Goal: Task Accomplishment & Management: Manage account settings

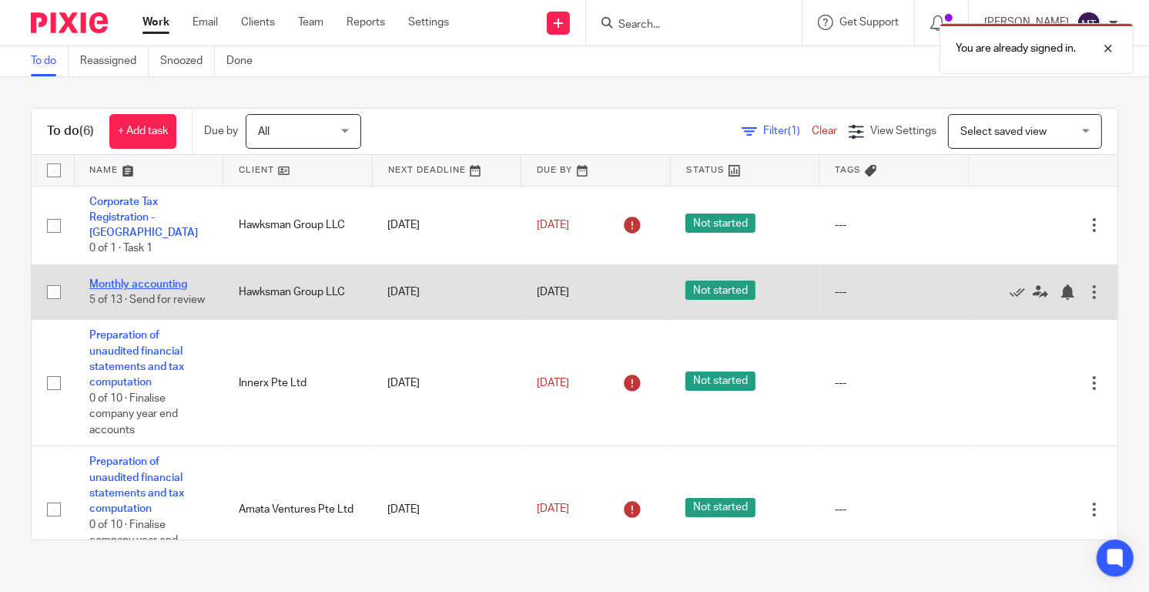
click at [159, 279] on link "Monthly accounting" at bounding box center [138, 284] width 98 height 11
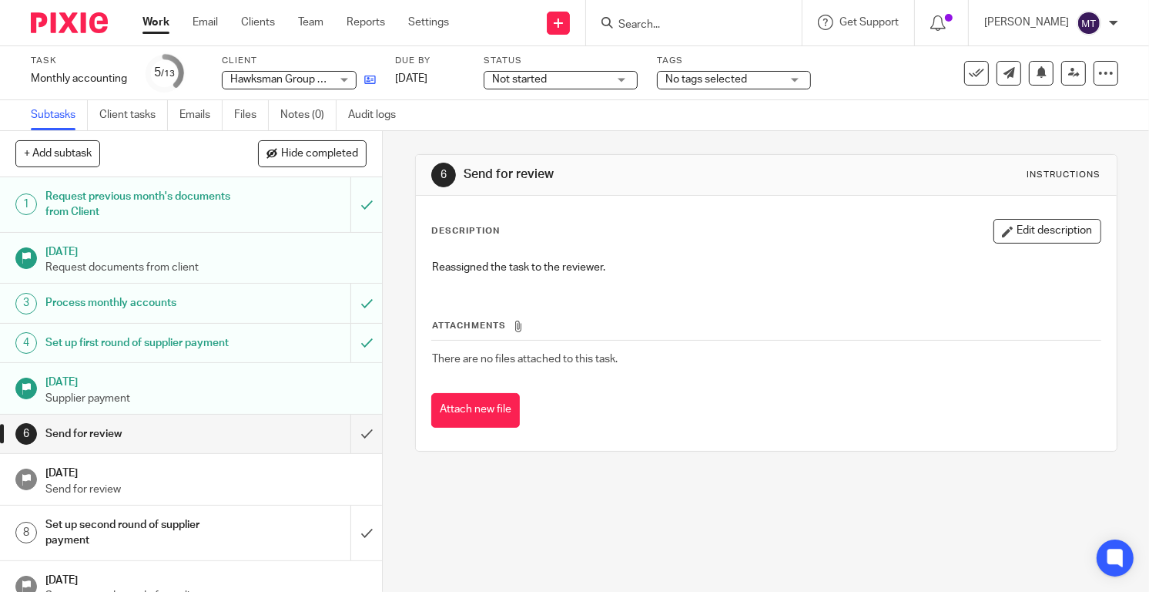
click at [364, 78] on link at bounding box center [366, 79] width 19 height 15
click at [96, 156] on button "+ Add subtask" at bounding box center [57, 153] width 85 height 26
type input "MT: Approved for sending to client on [DATE]"
click at [354, 152] on p "+ Add" at bounding box center [344, 154] width 45 height 26
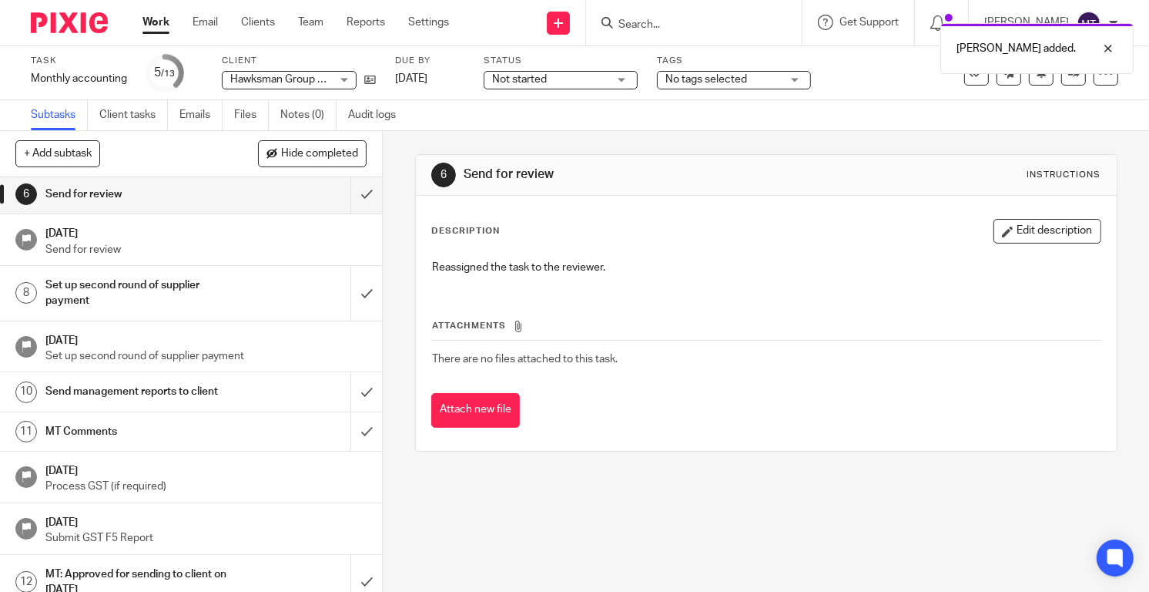
scroll to position [253, 0]
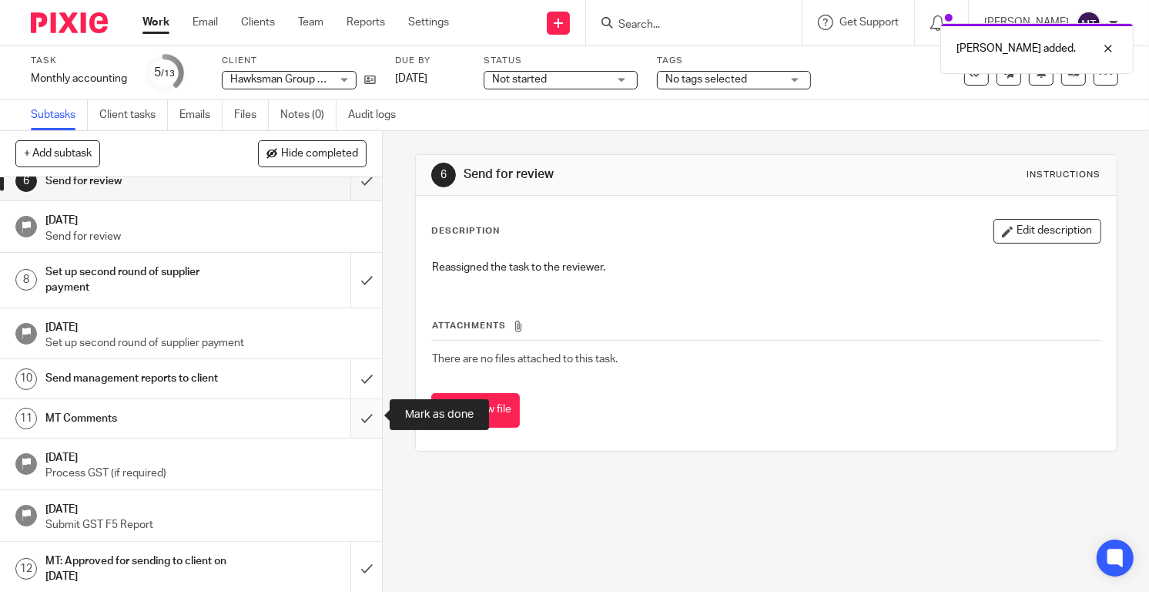
click at [365, 410] on input "submit" at bounding box center [191, 418] width 382 height 39
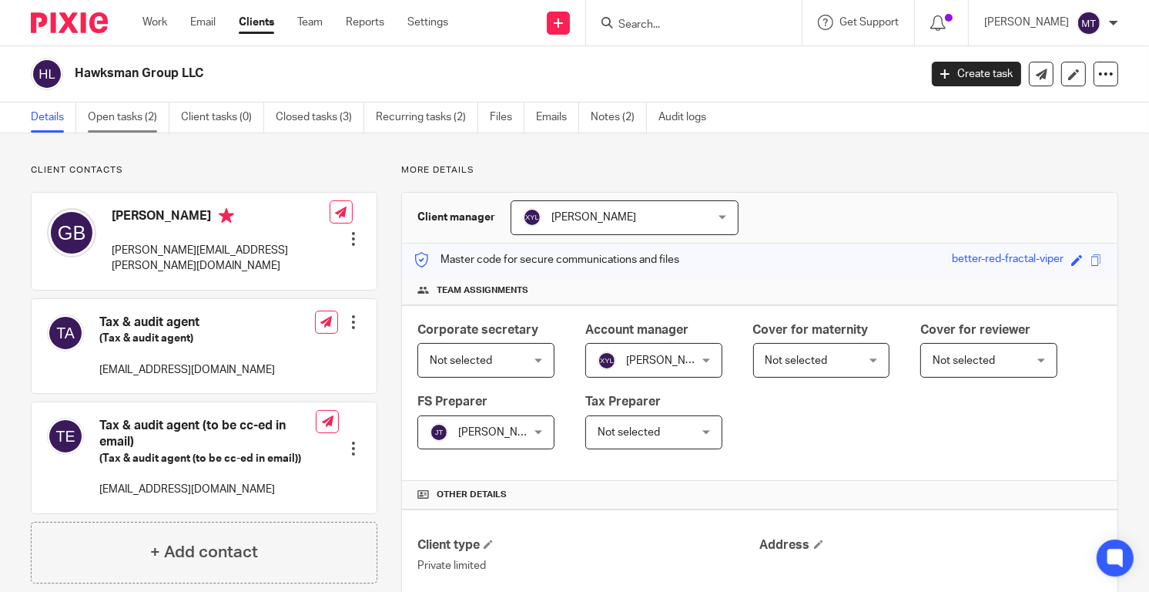
click at [118, 116] on link "Open tasks (2)" at bounding box center [129, 117] width 82 height 30
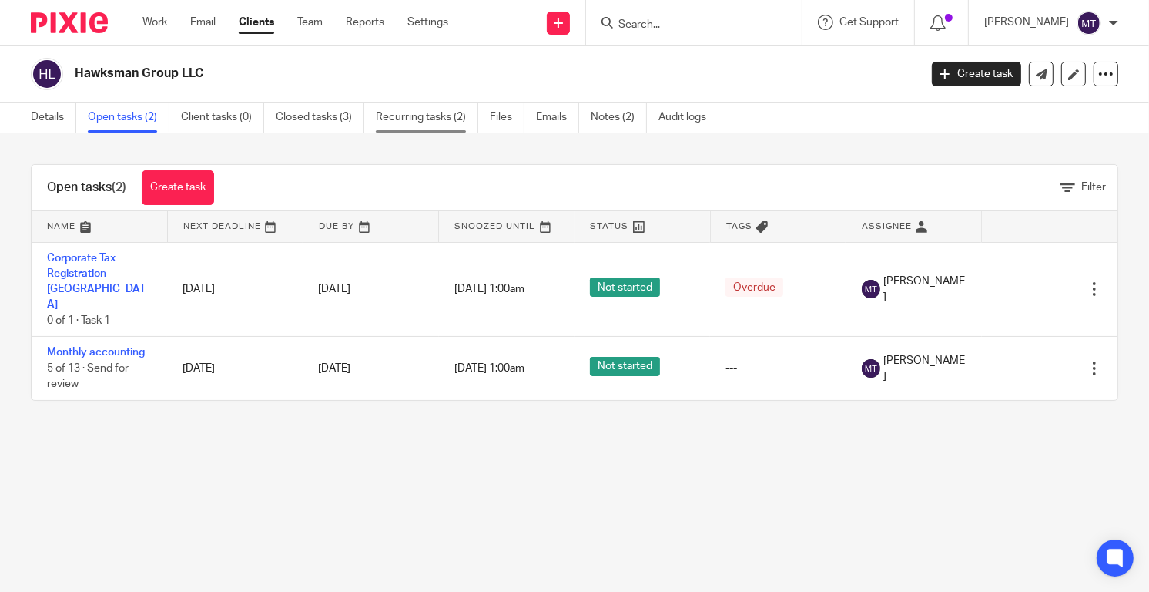
click at [437, 112] on link "Recurring tasks (2)" at bounding box center [427, 117] width 102 height 30
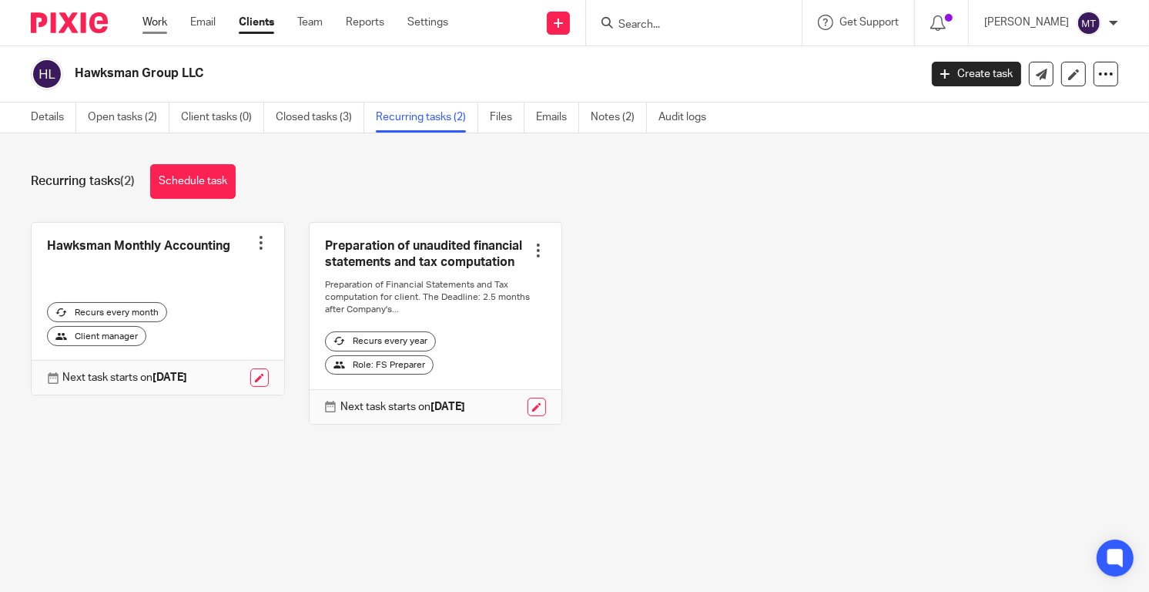
click at [156, 26] on link "Work" at bounding box center [154, 22] width 25 height 15
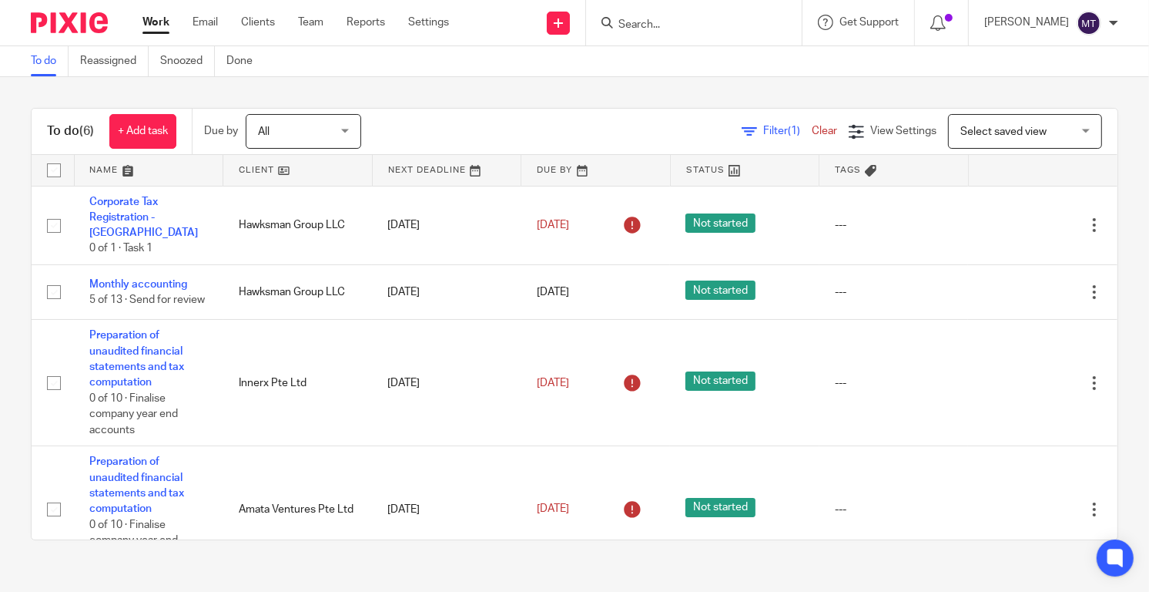
click at [86, 25] on img at bounding box center [69, 22] width 77 height 21
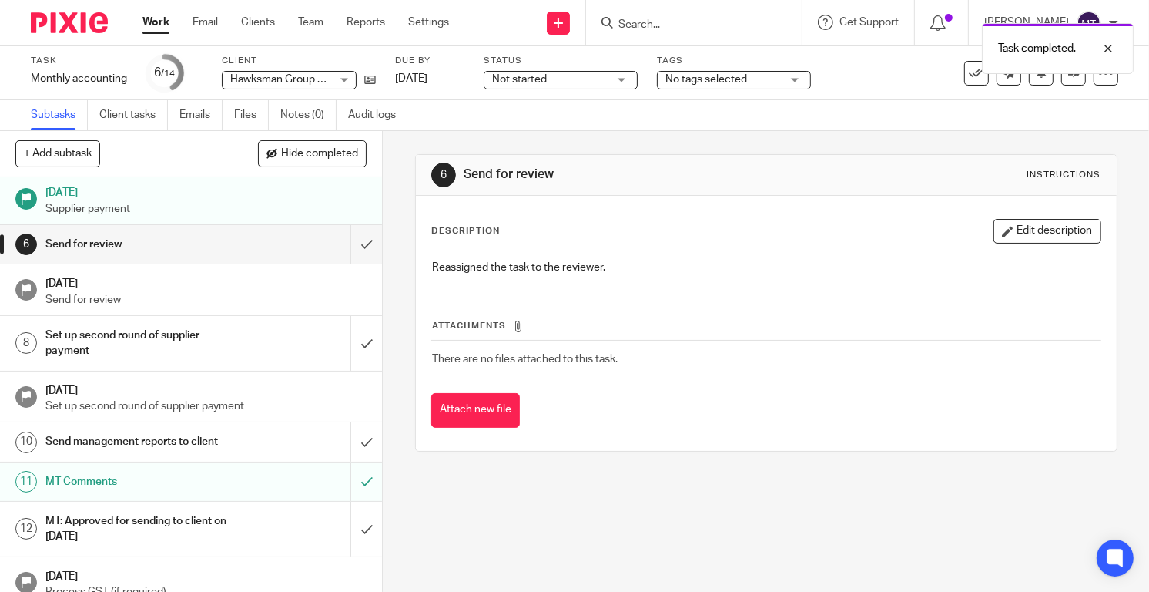
scroll to position [253, 0]
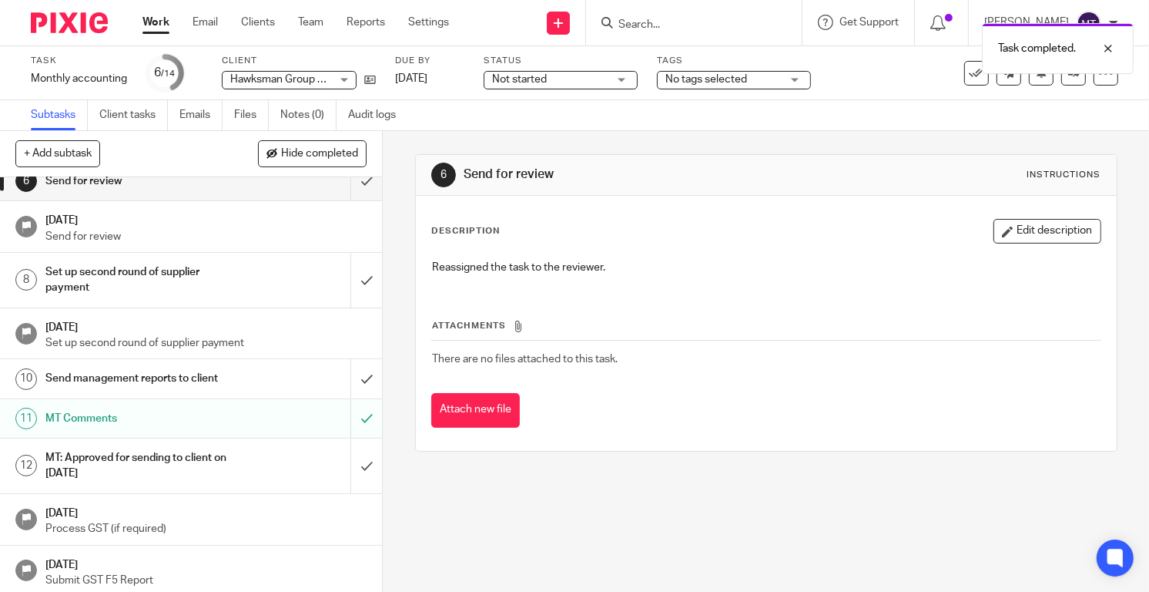
click at [267, 461] on div "MT: Approved for sending to client on 14 Aug 2025" at bounding box center [190, 465] width 290 height 39
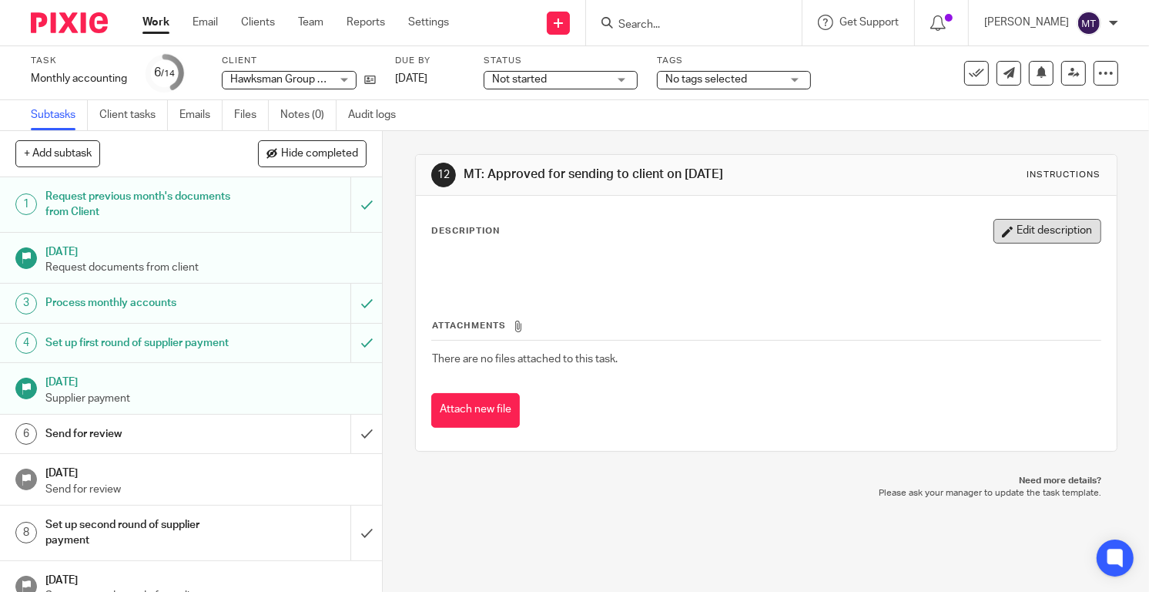
click at [1001, 228] on button "Edit description" at bounding box center [1048, 231] width 108 height 25
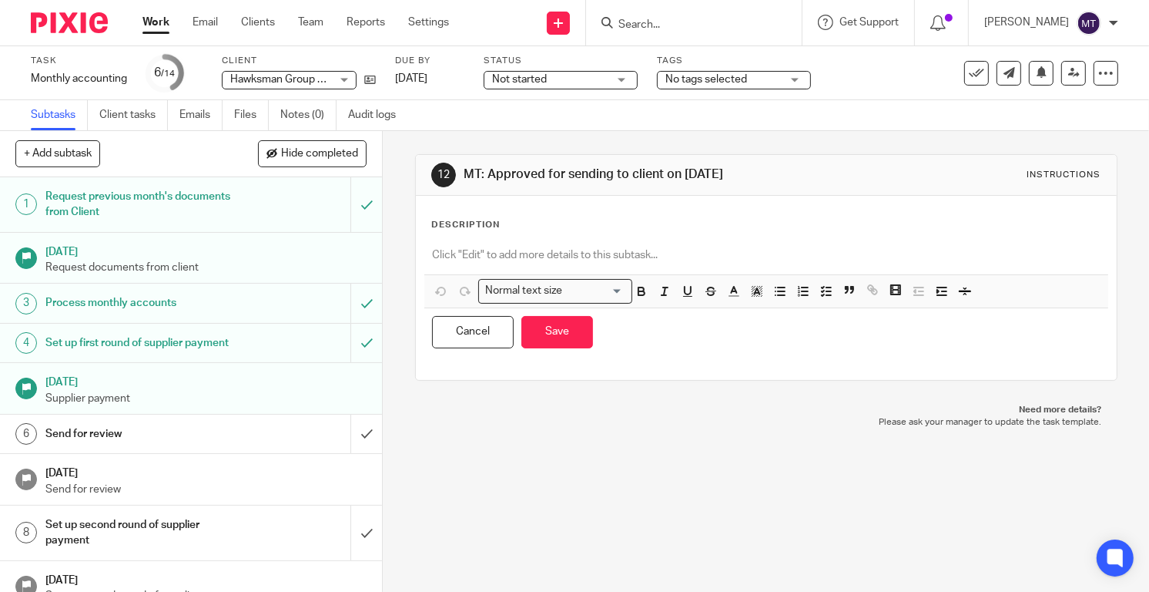
click at [622, 256] on p at bounding box center [766, 254] width 669 height 15
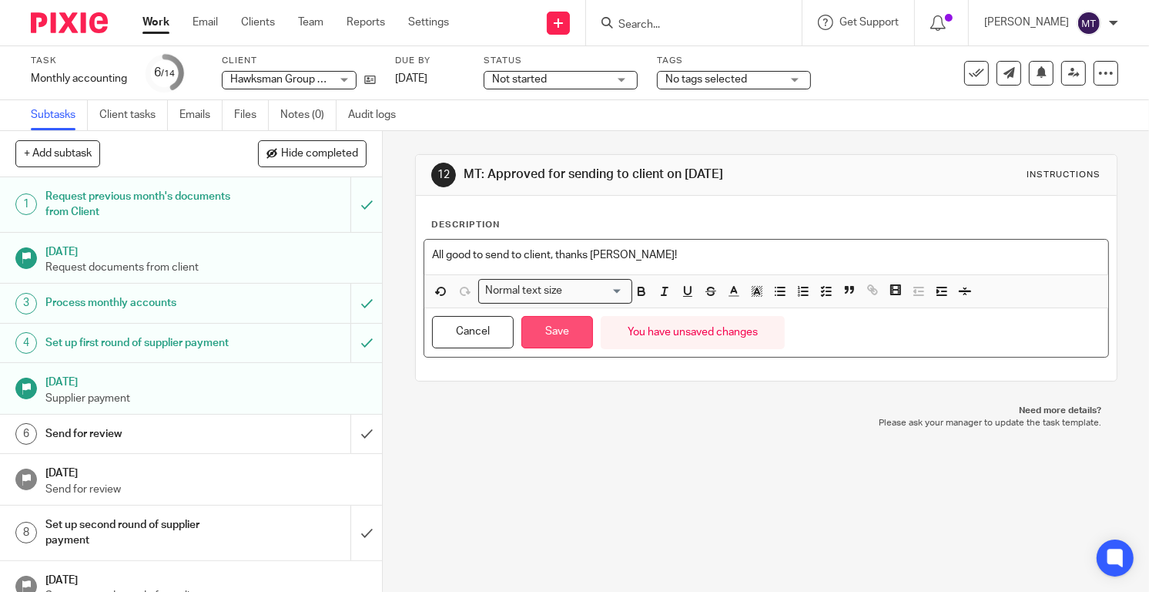
click at [562, 330] on button "Save" at bounding box center [557, 332] width 72 height 33
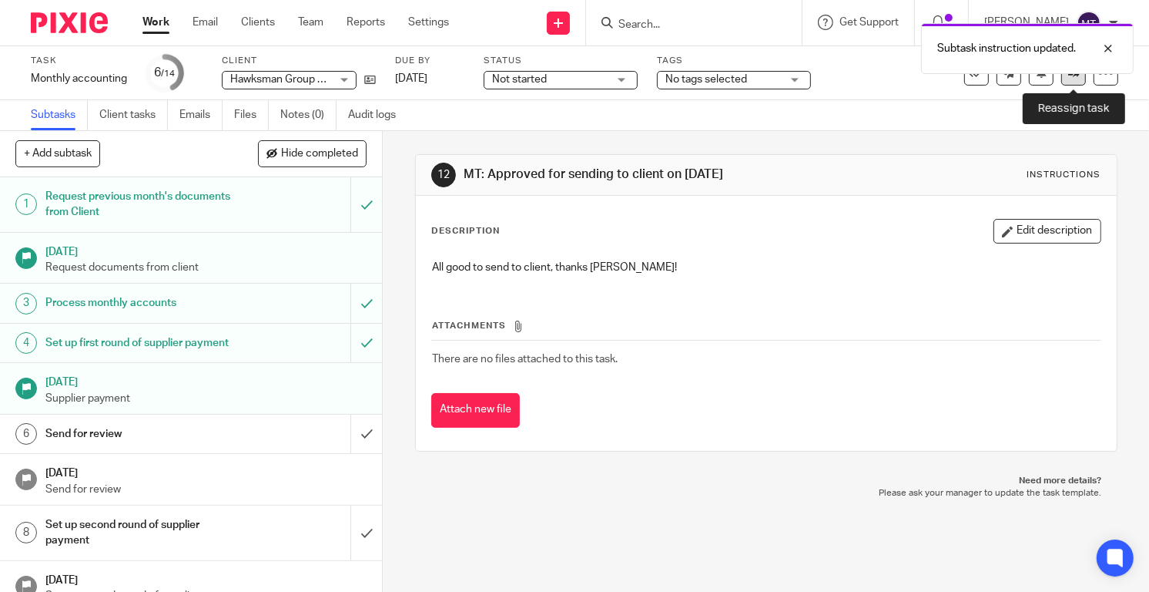
click at [1072, 82] on link at bounding box center [1073, 73] width 25 height 25
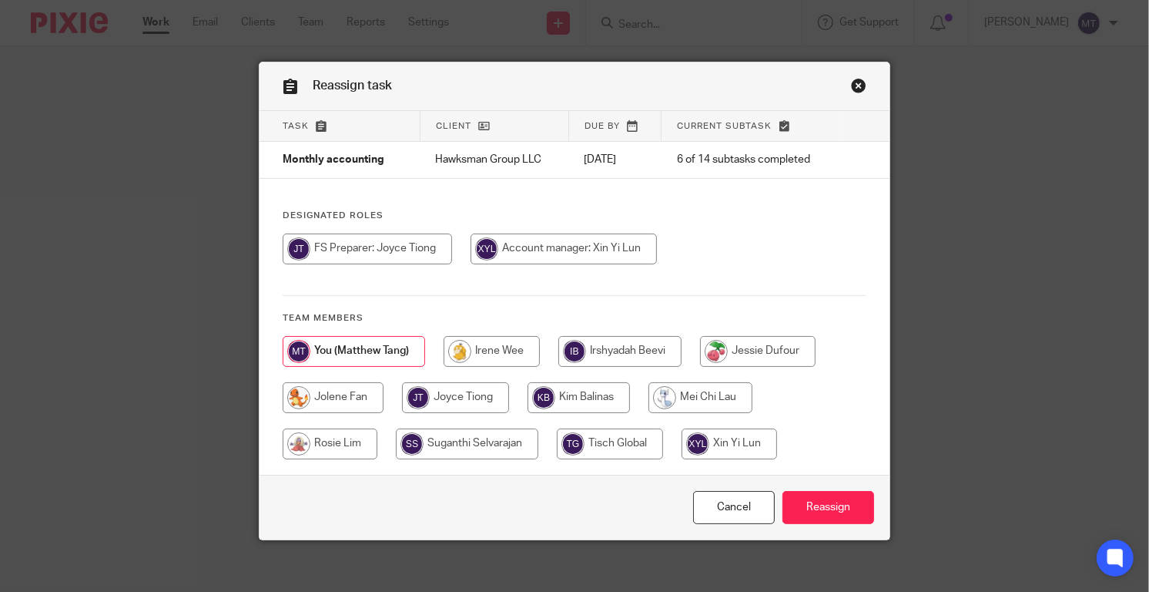
click at [581, 243] on input "radio" at bounding box center [564, 248] width 186 height 31
radio input "true"
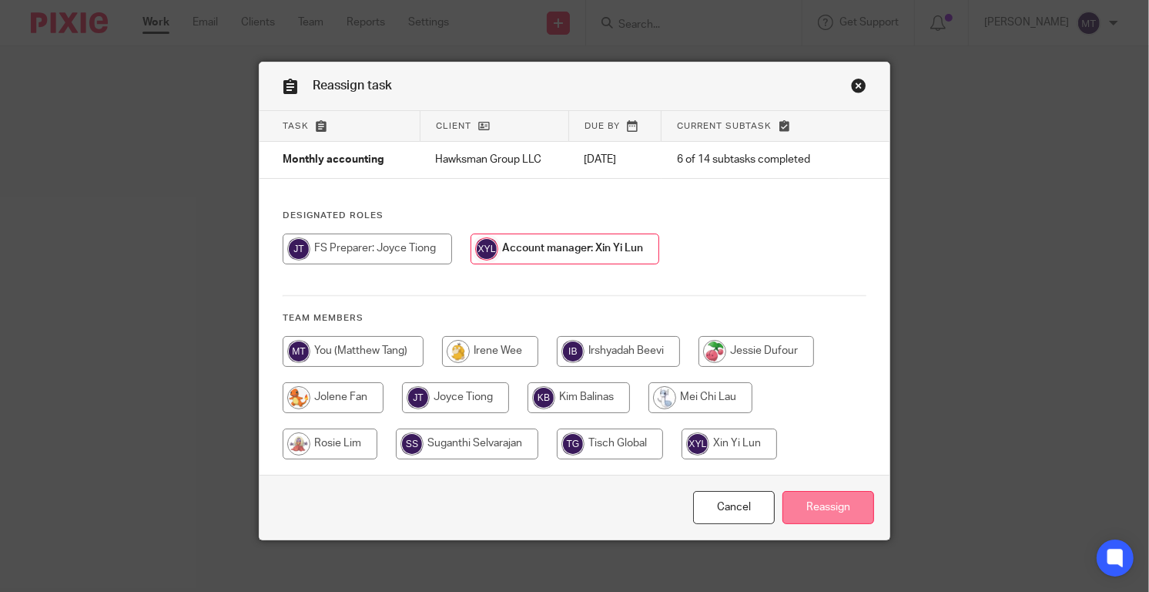
click at [843, 514] on input "Reassign" at bounding box center [829, 507] width 92 height 33
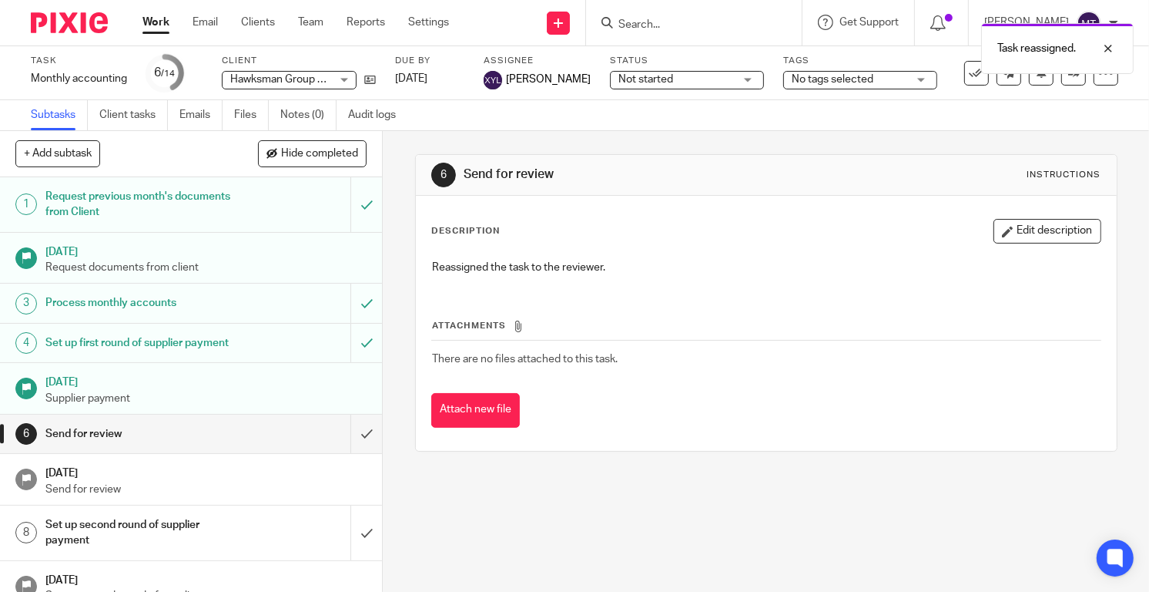
click at [80, 22] on img at bounding box center [69, 22] width 77 height 21
